Goal: Information Seeking & Learning: Learn about a topic

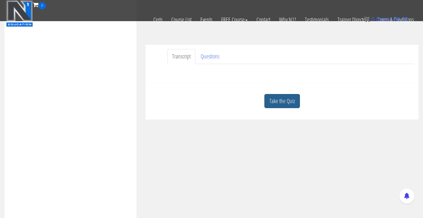
click at [293, 96] on link "Take the Quiz" at bounding box center [282, 101] width 36 height 14
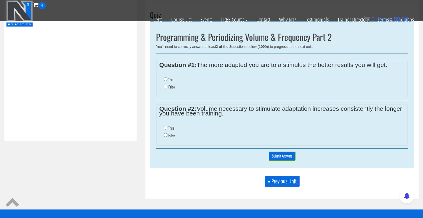
scroll to position [231, 0]
click at [166, 86] on input "False" at bounding box center [166, 87] width 4 height 4
radio input "true"
click at [167, 133] on input "False" at bounding box center [166, 135] width 4 height 4
radio input "true"
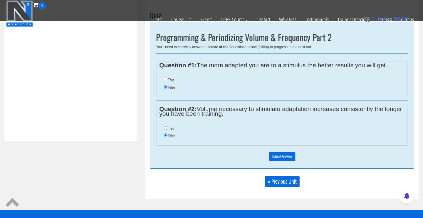
click at [283, 157] on input "Submit Answers" at bounding box center [282, 156] width 27 height 9
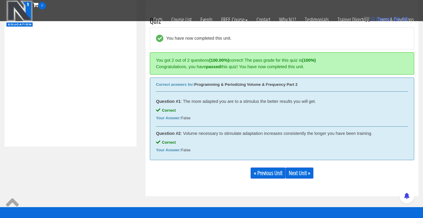
scroll to position [223, 0]
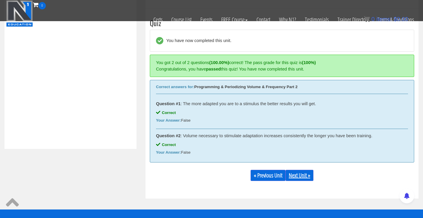
click at [304, 174] on link "Next Unit »" at bounding box center [299, 175] width 28 height 11
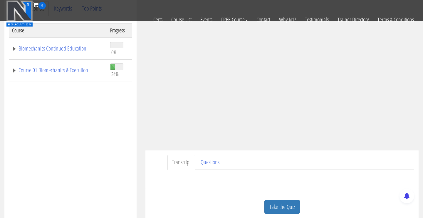
scroll to position [24, 0]
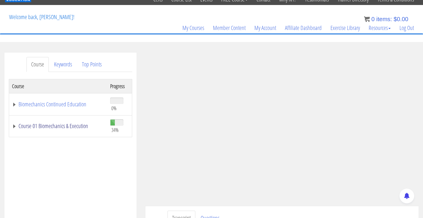
click at [81, 126] on link "Course 01 Biomechanics & Execution" at bounding box center [58, 126] width 92 height 6
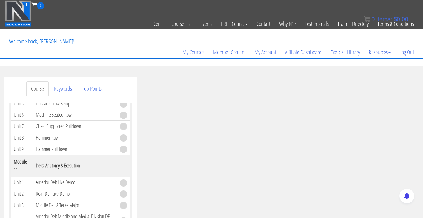
scroll to position [0, 0]
click at [155, 23] on link "Certs" at bounding box center [158, 23] width 18 height 29
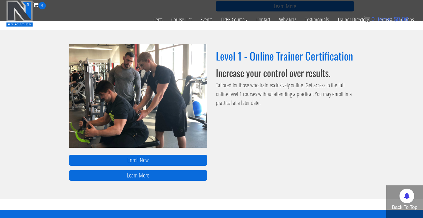
scroll to position [411, 0]
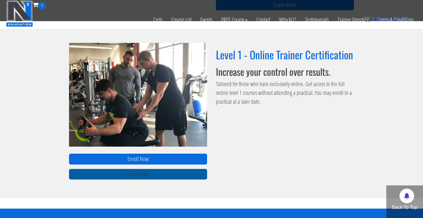
click at [179, 176] on link "Learn More" at bounding box center [138, 174] width 138 height 11
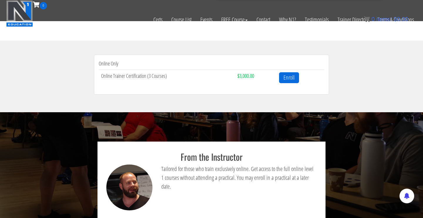
scroll to position [252, 0]
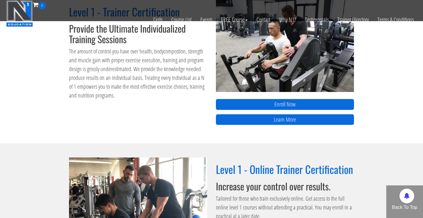
scroll to position [273, 0]
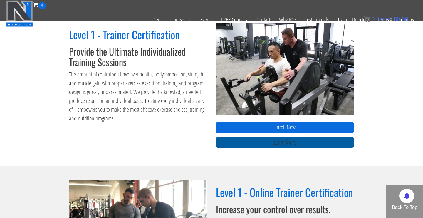
click at [223, 143] on link "Learn More" at bounding box center [285, 142] width 138 height 11
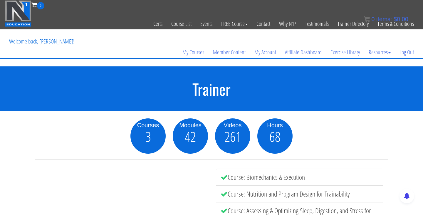
click at [312, 30] on div "My Courses Member Content My Account Affiliate Dashboard Exercise Library Resou…" at bounding box center [211, 44] width 413 height 28
click at [313, 25] on link "Testimonials" at bounding box center [316, 23] width 33 height 29
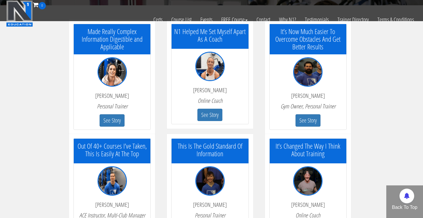
scroll to position [115, 0]
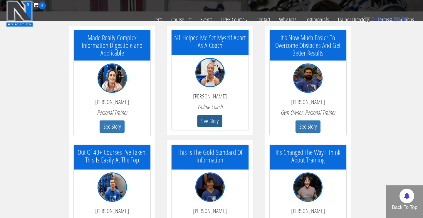
click at [209, 123] on button "See Story" at bounding box center [209, 121] width 25 height 13
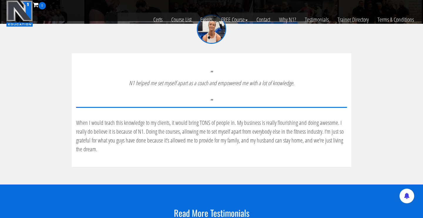
scroll to position [179, 0]
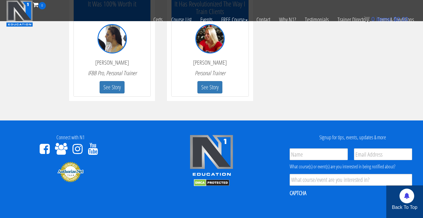
scroll to position [1065, 0]
